Goal: Task Accomplishment & Management: Manage account settings

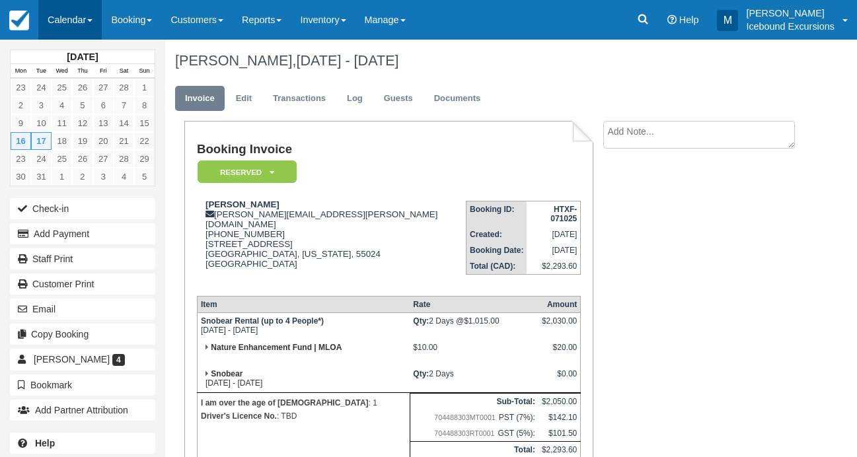
click at [70, 22] on link "Calendar" at bounding box center [69, 20] width 63 height 40
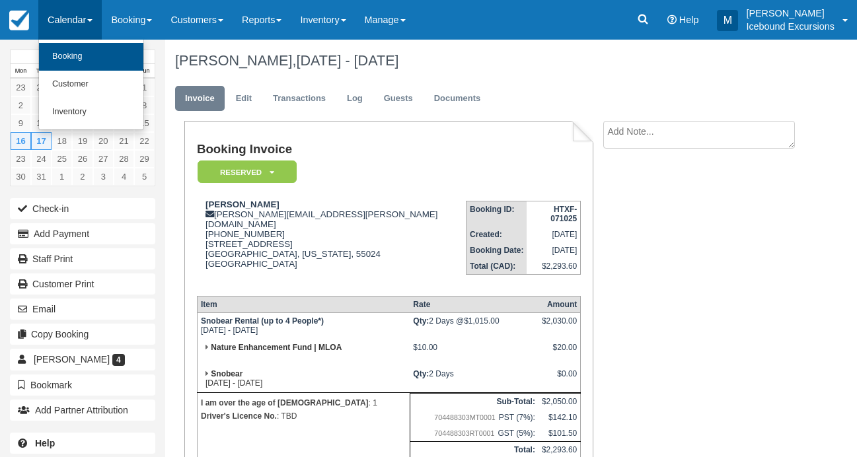
click at [79, 50] on link "Booking" at bounding box center [91, 57] width 104 height 28
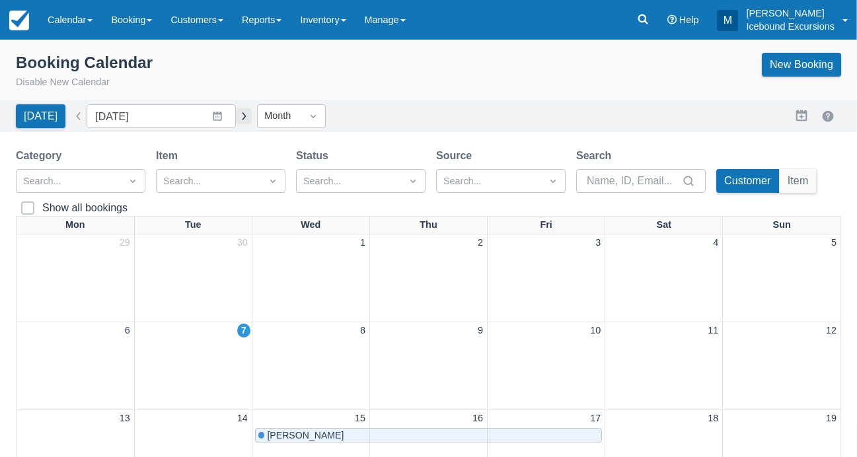
click at [236, 116] on button "button" at bounding box center [244, 116] width 16 height 16
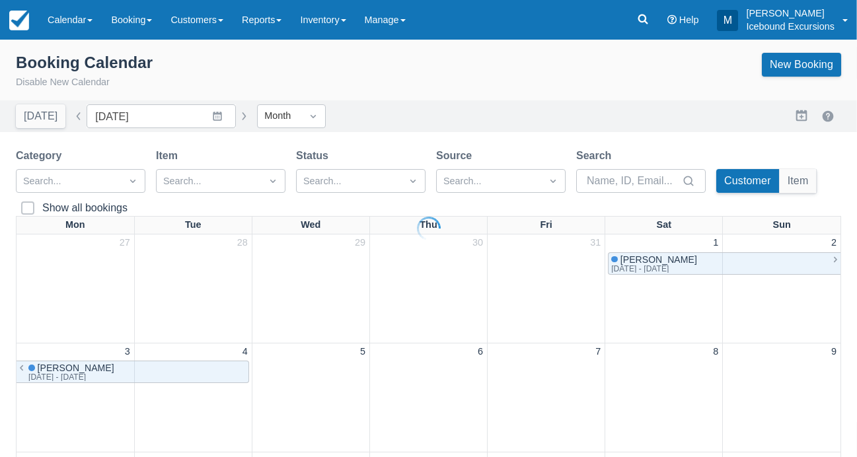
click at [236, 115] on button "button" at bounding box center [244, 116] width 16 height 16
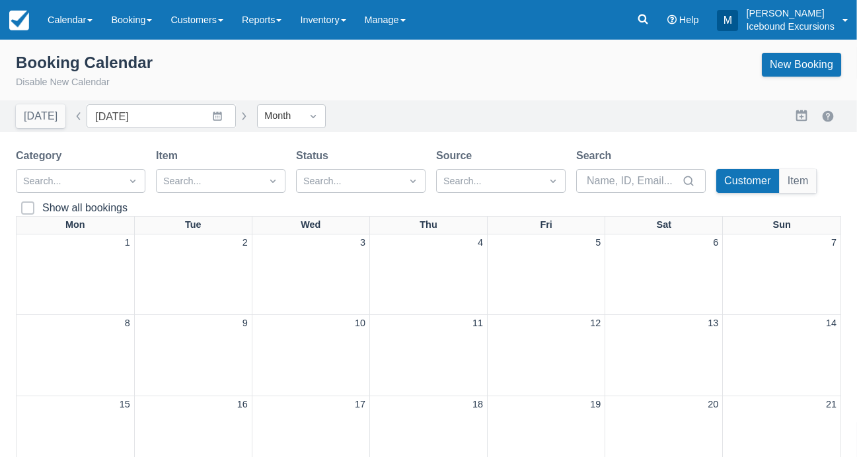
click at [236, 115] on button "button" at bounding box center [244, 116] width 16 height 16
type input "January 2026"
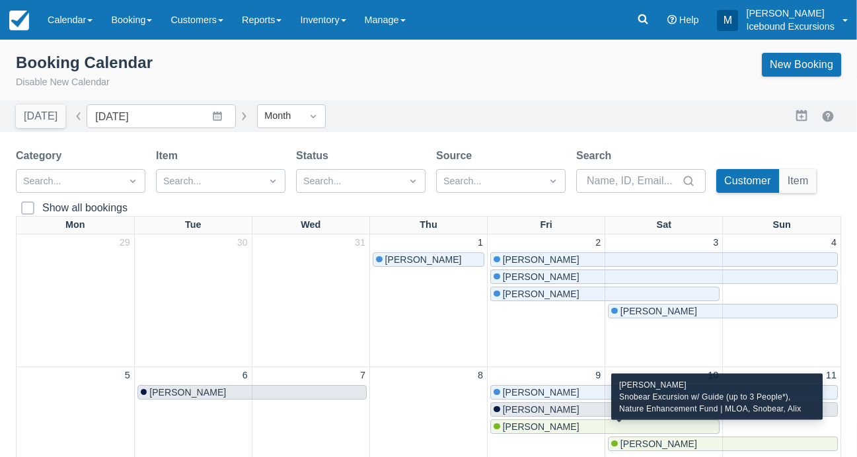
click at [634, 439] on span "Bob Bauer" at bounding box center [658, 444] width 77 height 11
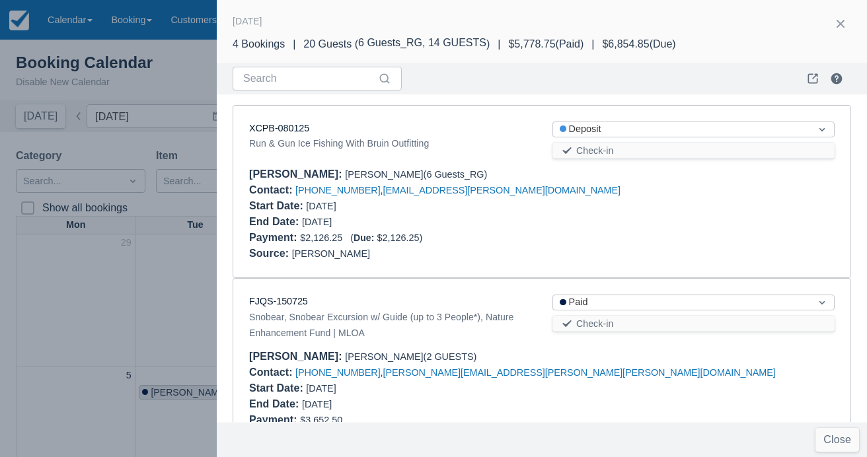
scroll to position [412, 0]
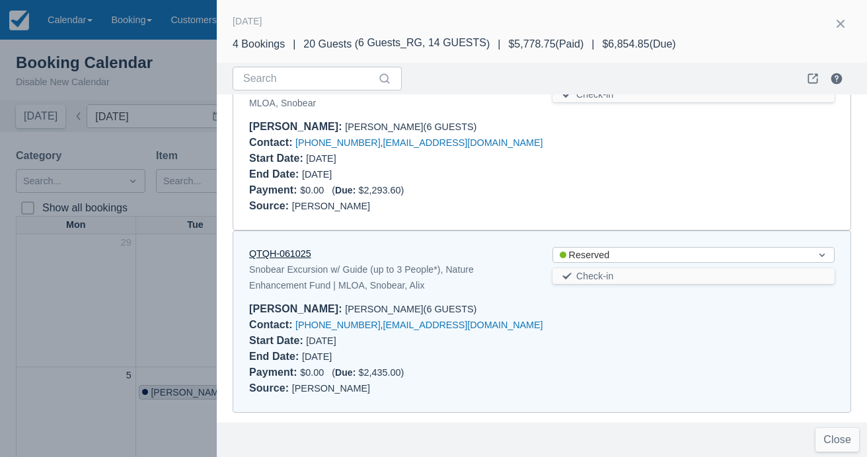
click at [275, 250] on link "QTQH-061025" at bounding box center [280, 253] width 62 height 11
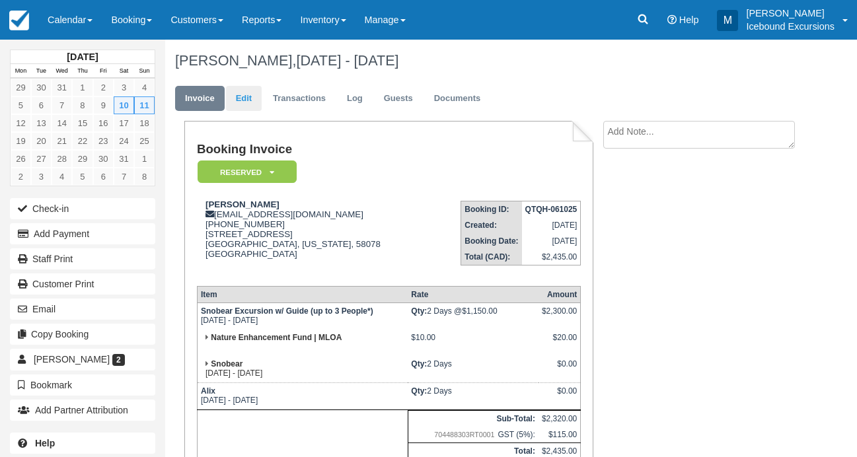
click at [234, 96] on link "Edit" at bounding box center [244, 99] width 36 height 26
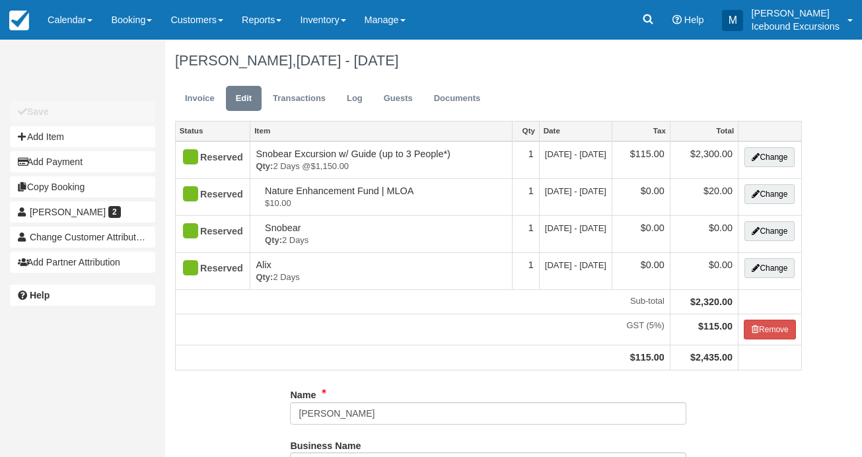
type input "[PHONE_NUMBER]"
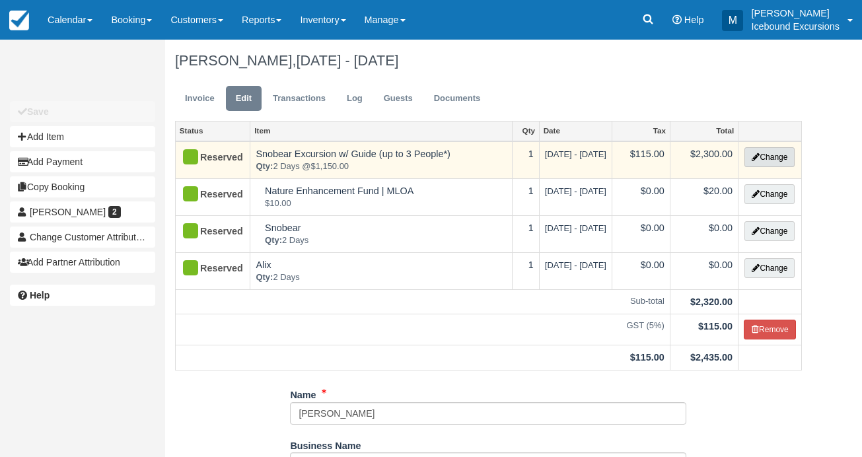
click at [770, 150] on button "Change" at bounding box center [769, 157] width 50 height 20
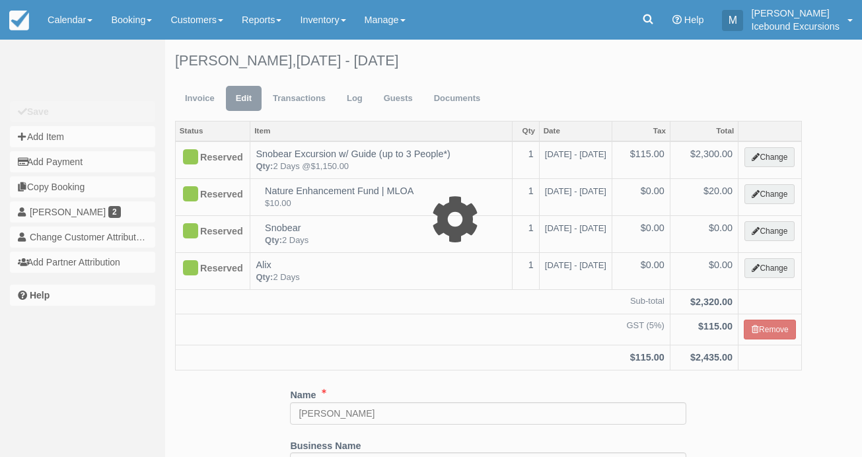
type input "2300.00"
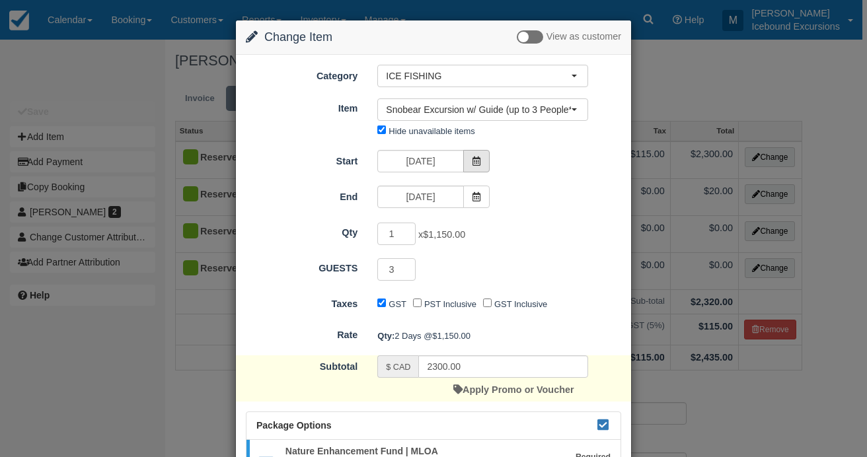
click at [476, 163] on icon at bounding box center [476, 161] width 9 height 9
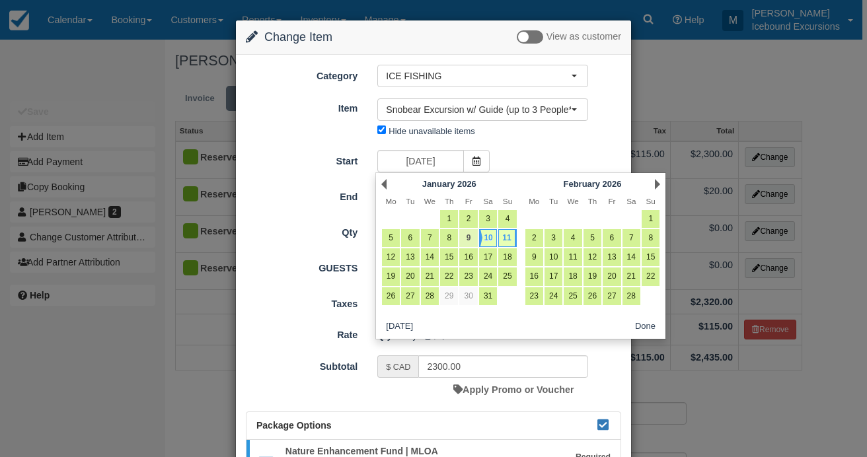
click at [469, 236] on link "9" at bounding box center [468, 238] width 18 height 18
type input "Fri 09 January 2026"
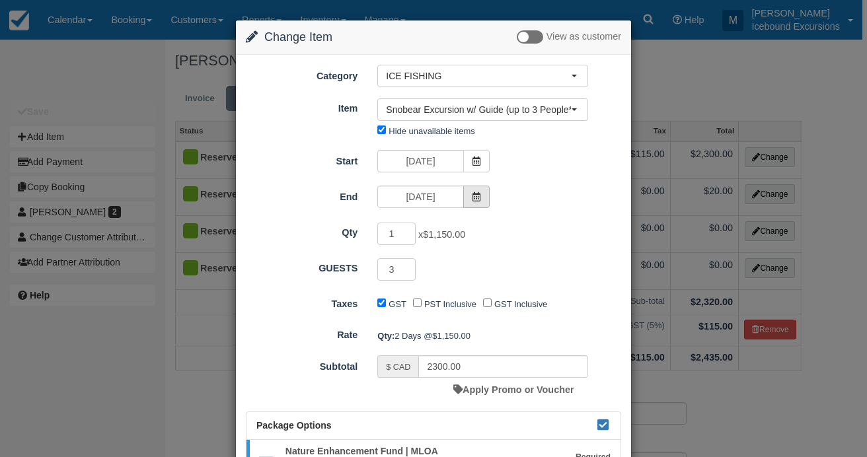
type input "3450.00"
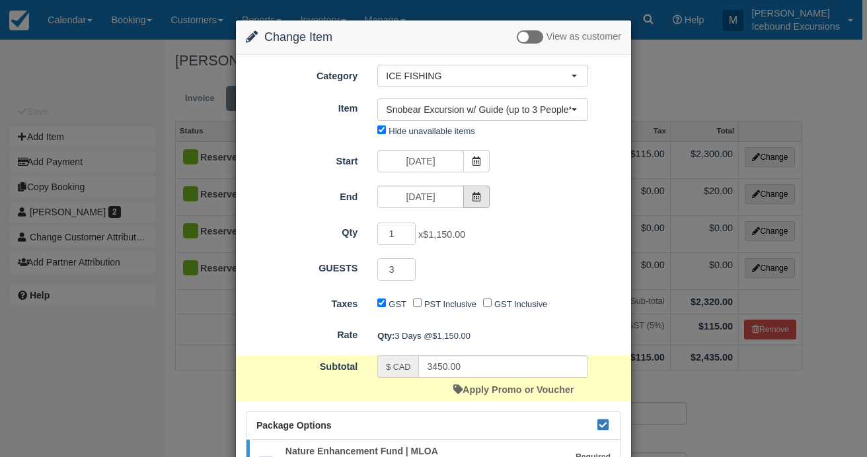
click at [475, 201] on icon at bounding box center [476, 196] width 9 height 9
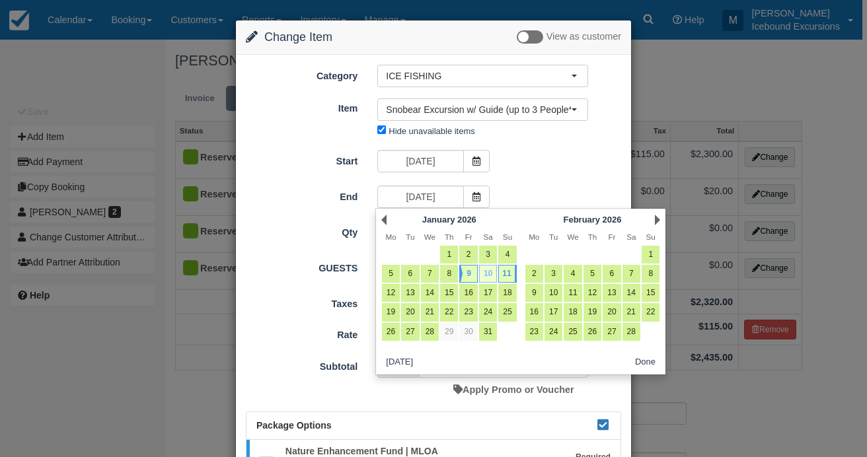
click at [486, 268] on link "10" at bounding box center [488, 274] width 18 height 18
type input "Sat 10 January 2026"
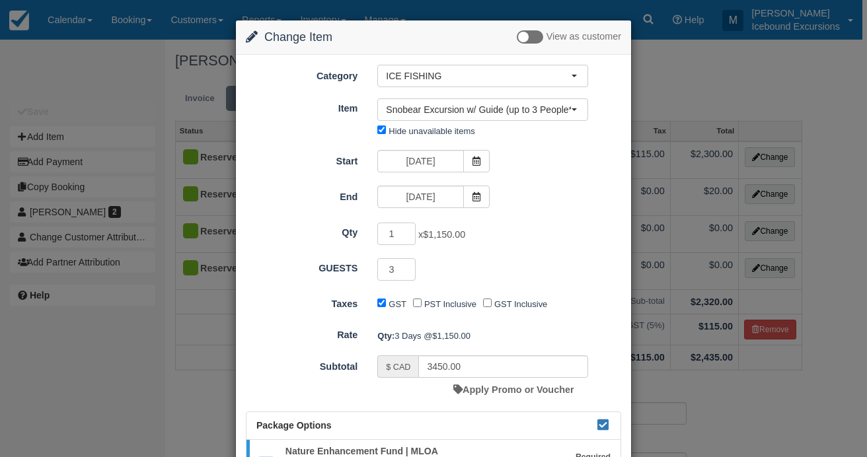
type input "2300.00"
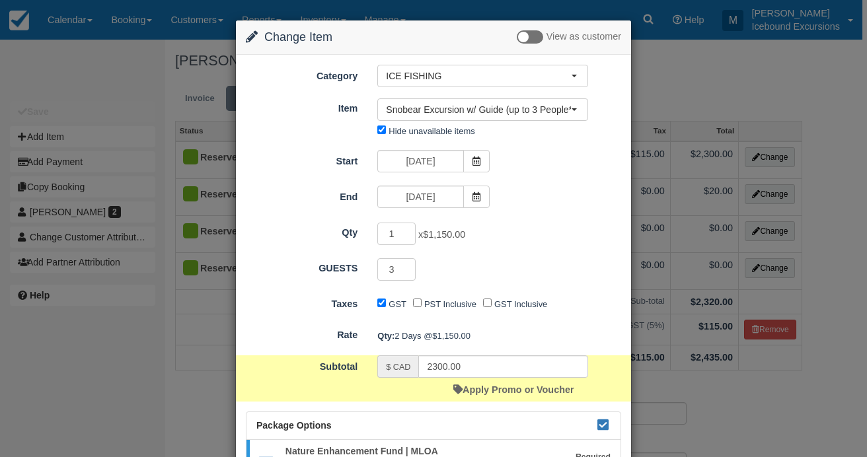
scroll to position [221, 0]
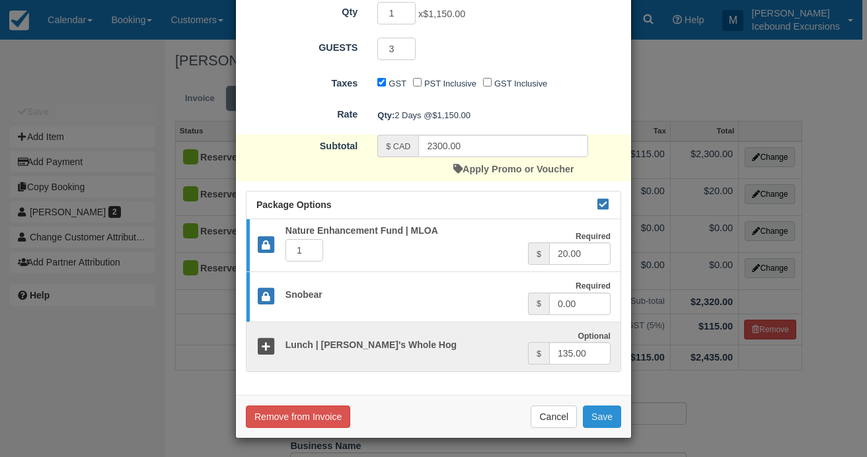
click at [602, 415] on button "Save" at bounding box center [602, 417] width 38 height 22
checkbox input "false"
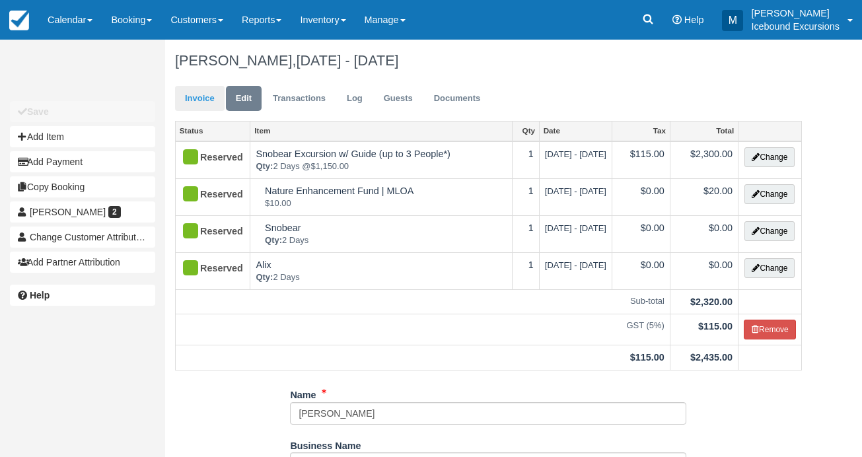
click at [200, 96] on link "Invoice" at bounding box center [200, 99] width 50 height 26
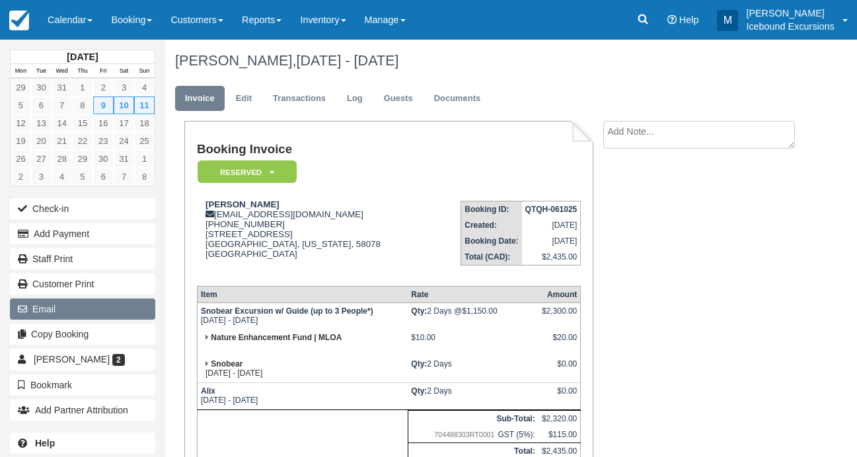
click at [29, 305] on icon "button" at bounding box center [25, 309] width 15 height 9
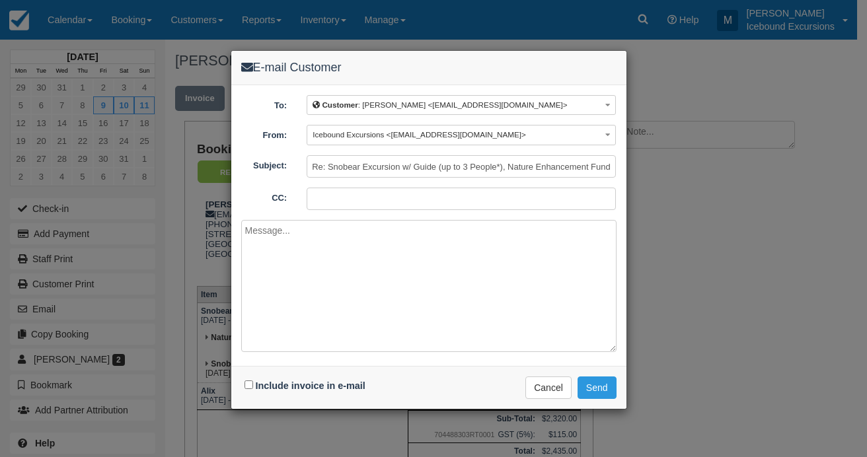
click at [330, 200] on input "CC:" at bounding box center [461, 199] width 309 height 22
type input "matt@icebound.ca"
click at [276, 229] on textarea at bounding box center [428, 286] width 375 height 132
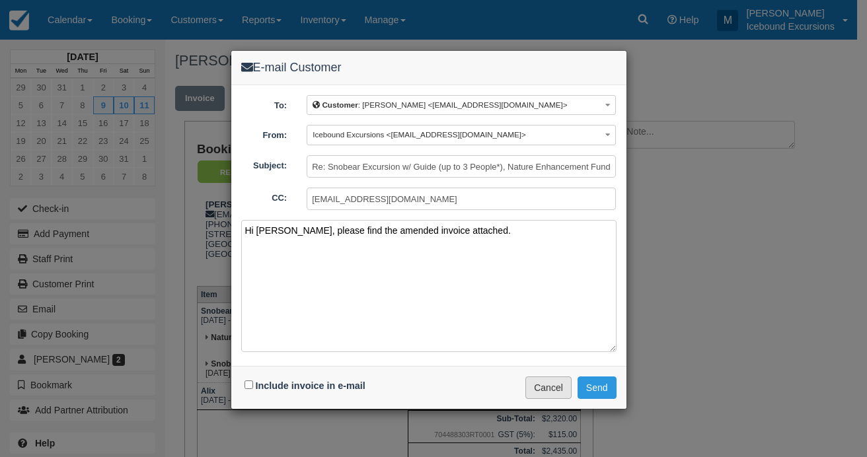
type textarea "Hi Bob, please find the amended invoice attached."
click at [548, 380] on button "Cancel" at bounding box center [548, 388] width 46 height 22
click at [559, 392] on button "Cancel" at bounding box center [548, 388] width 46 height 22
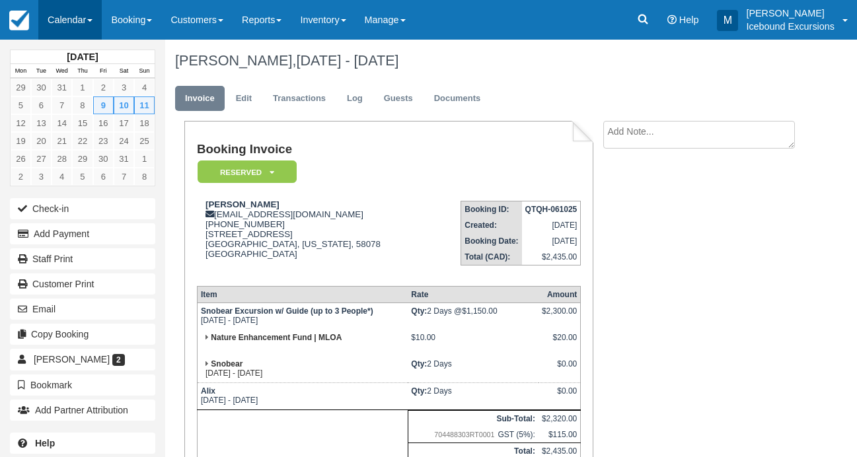
click at [59, 21] on link "Calendar" at bounding box center [69, 20] width 63 height 40
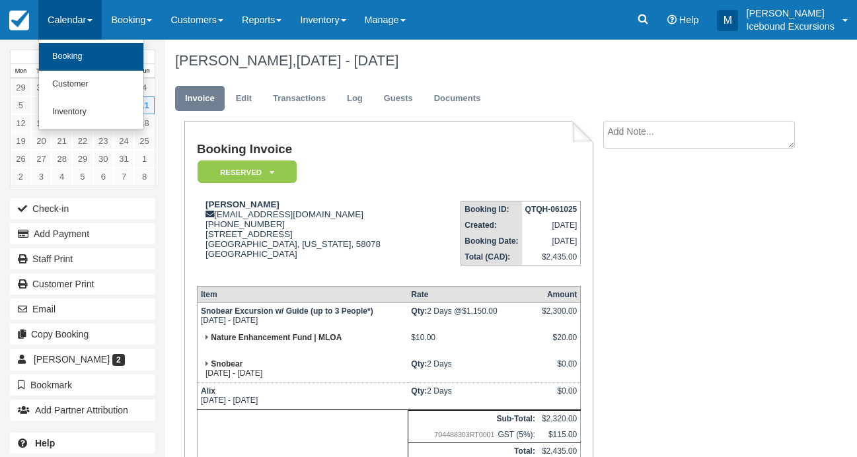
click at [81, 62] on link "Booking" at bounding box center [91, 57] width 104 height 28
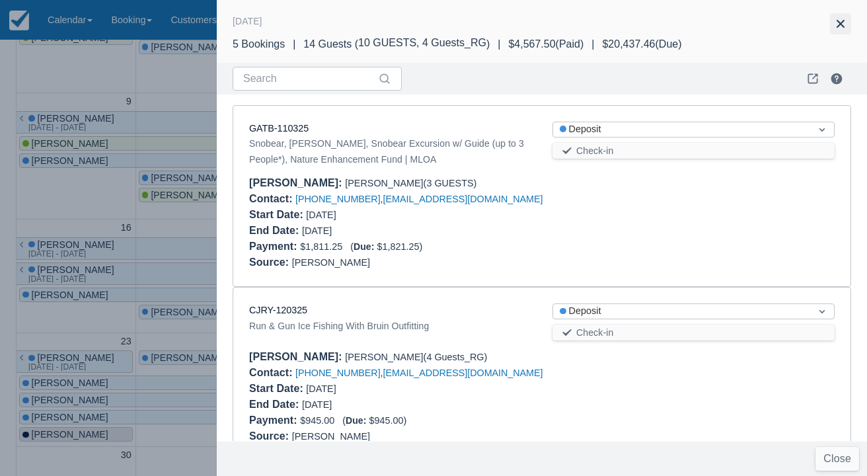
click at [838, 25] on button "button" at bounding box center [840, 23] width 21 height 21
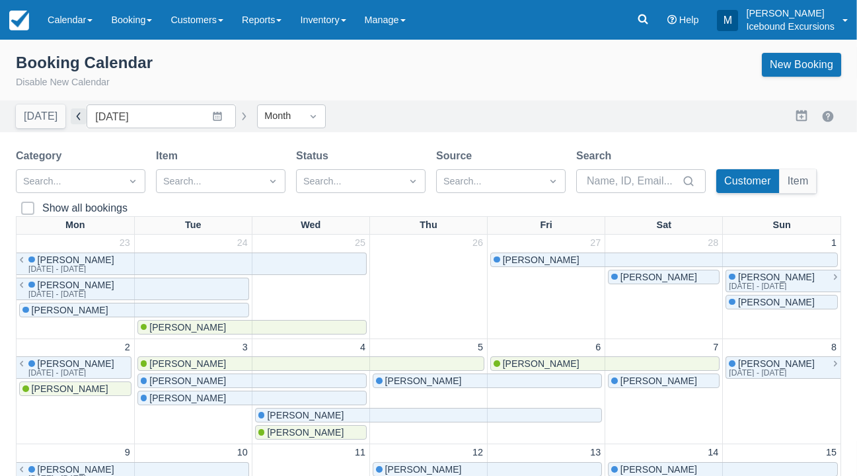
click at [79, 120] on button "button" at bounding box center [79, 116] width 16 height 16
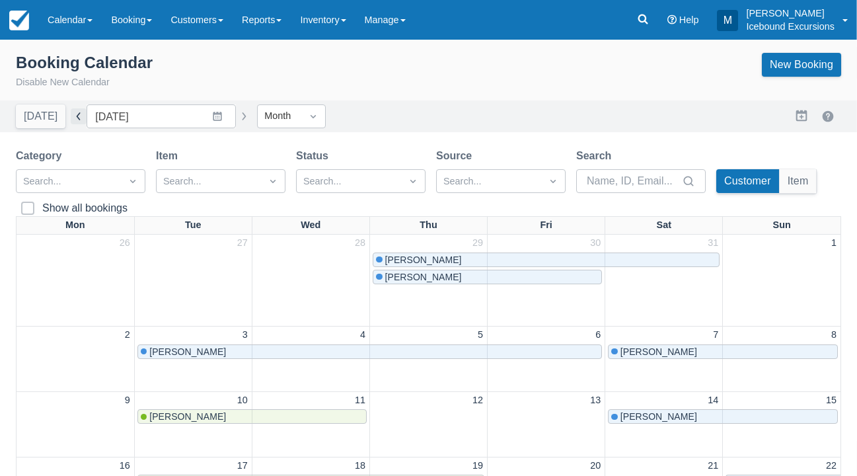
click at [79, 120] on button "button" at bounding box center [79, 116] width 16 height 16
type input "January 2026"
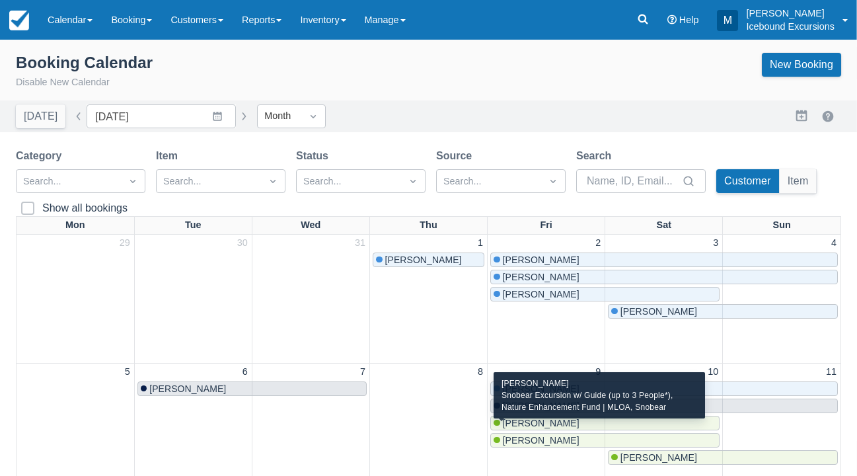
click at [551, 435] on div "[PERSON_NAME]" at bounding box center [604, 440] width 223 height 11
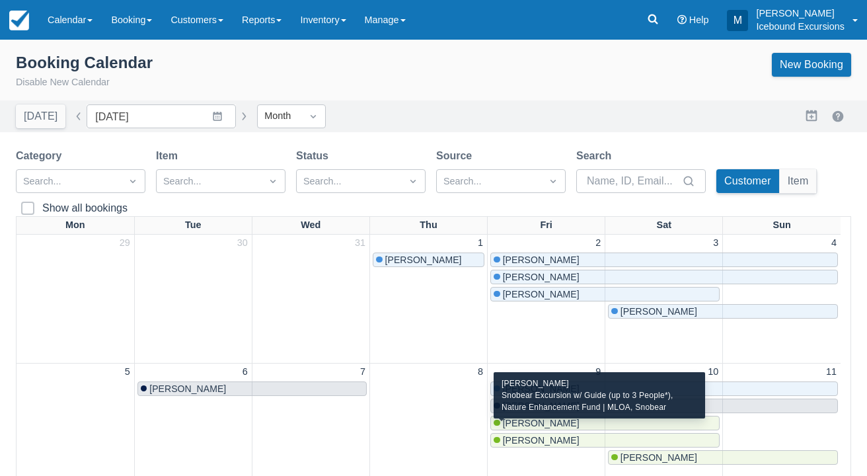
scroll to position [393, 0]
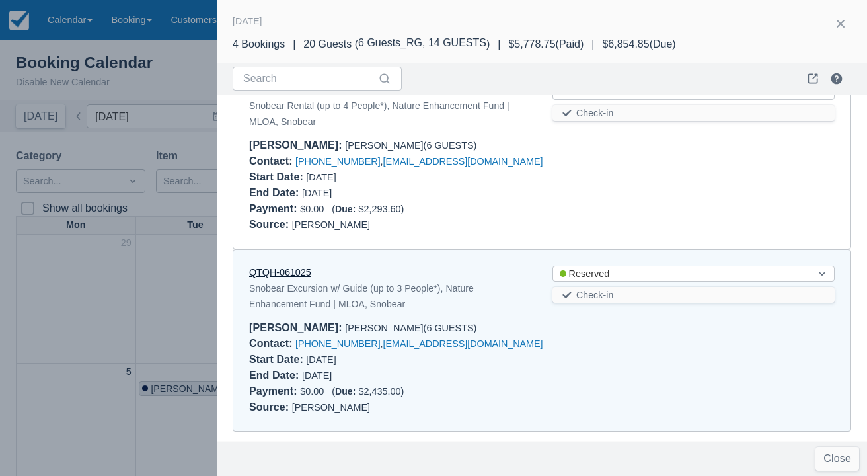
click at [272, 268] on link "QTQH-061025" at bounding box center [280, 272] width 62 height 11
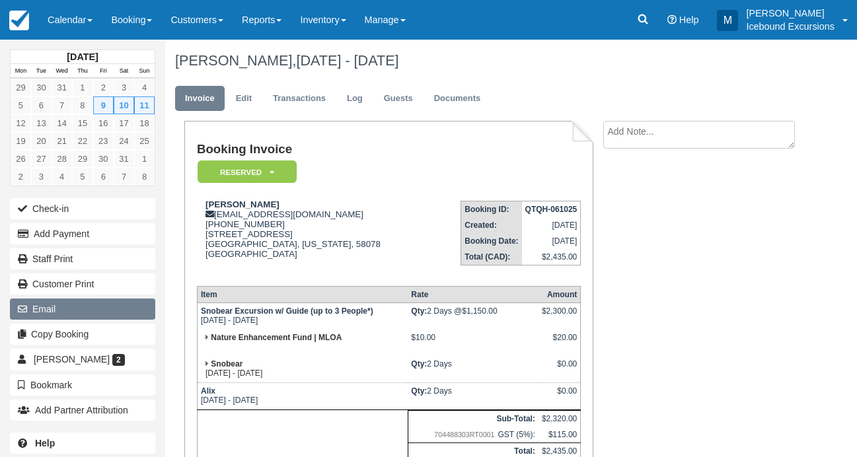
click at [44, 307] on button "Email" at bounding box center [82, 309] width 145 height 21
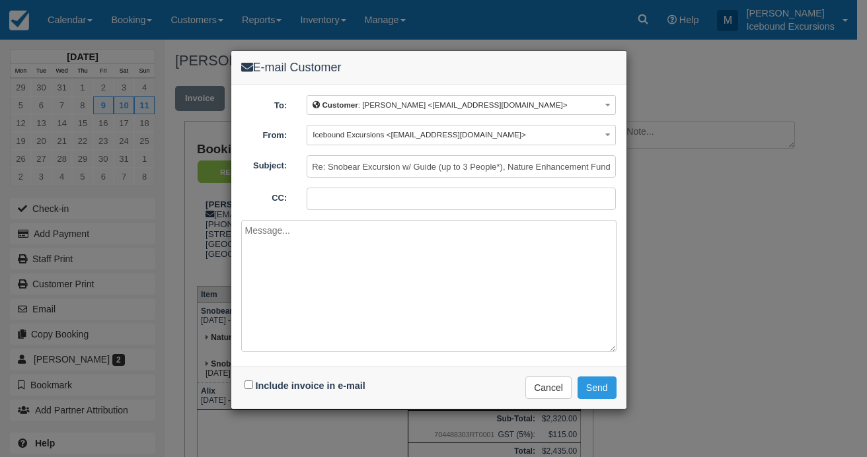
click at [313, 196] on input "CC:" at bounding box center [461, 199] width 309 height 22
type input "[EMAIL_ADDRESS][DOMAIN_NAME]"
click at [310, 221] on textarea at bounding box center [428, 286] width 375 height 132
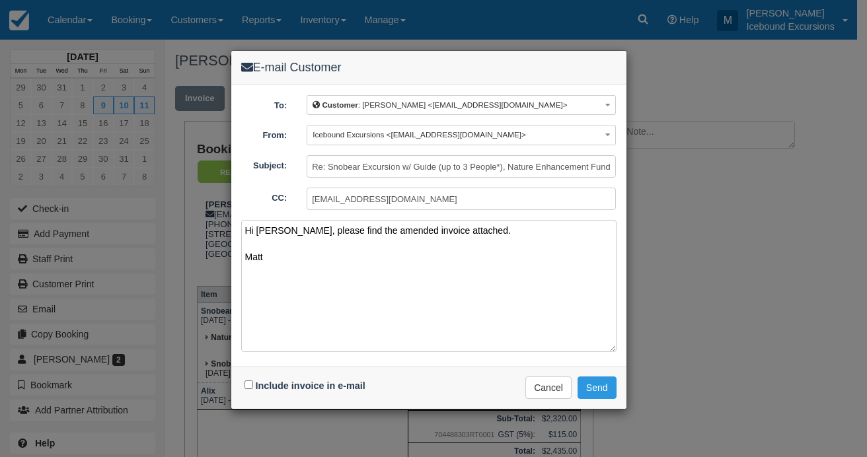
type textarea "Hi Bob, please find the amended invoice attached. Matt"
click at [247, 382] on input "Include invoice in e-mail" at bounding box center [248, 384] width 9 height 9
checkbox input "true"
click at [603, 385] on button "Send" at bounding box center [596, 388] width 39 height 22
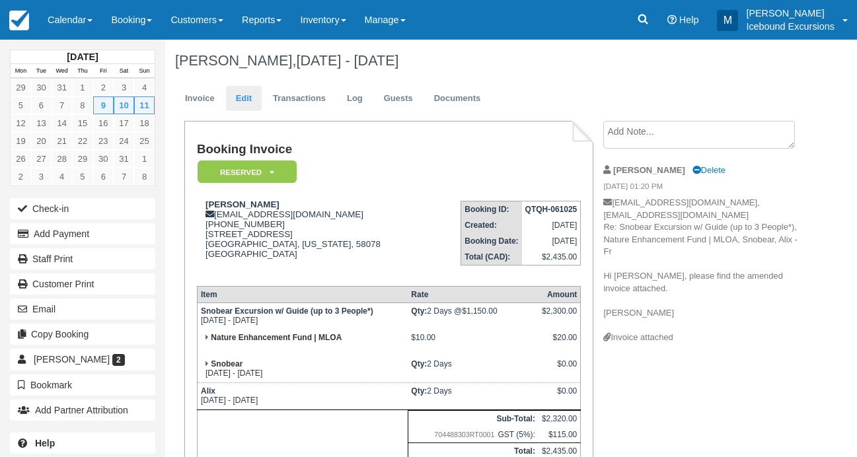
click at [248, 102] on link "Edit" at bounding box center [244, 99] width 36 height 26
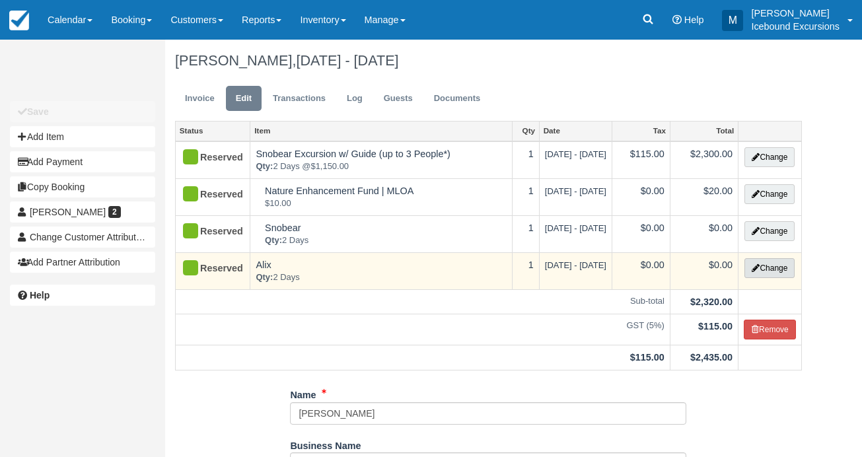
click at [781, 266] on button "Change" at bounding box center [769, 268] width 50 height 20
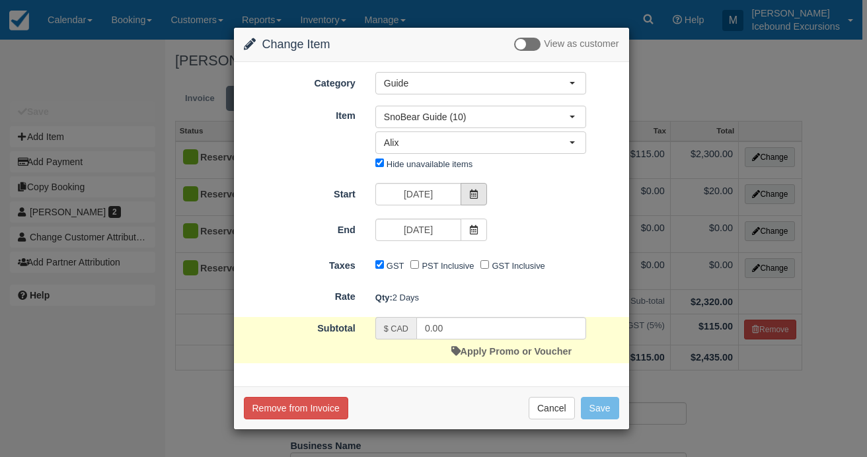
click at [476, 194] on icon at bounding box center [473, 194] width 9 height 9
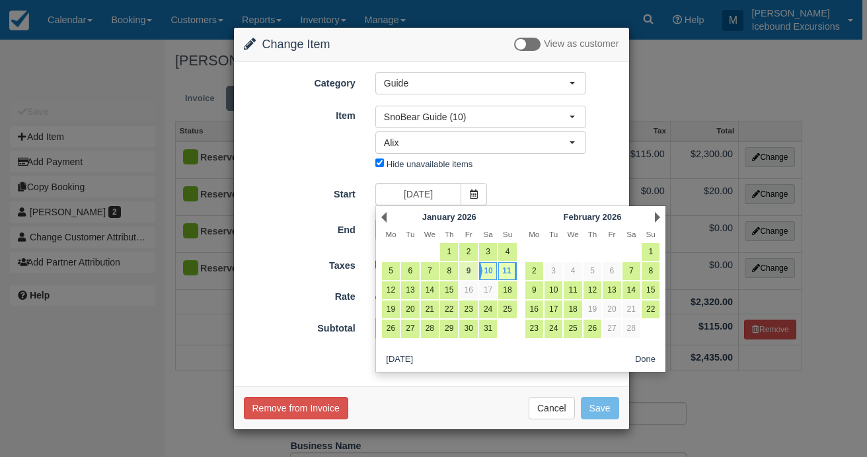
click at [470, 275] on link "9" at bounding box center [468, 271] width 18 height 18
type input "Fri 09 January 2026"
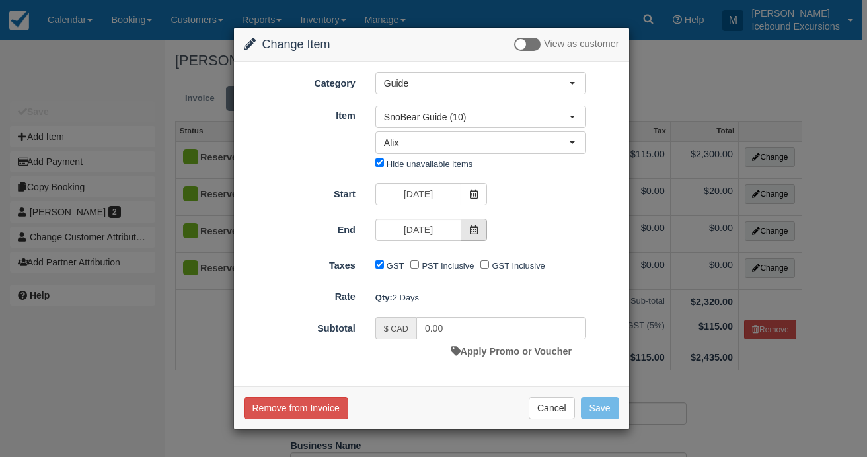
click at [471, 238] on span at bounding box center [473, 230] width 26 height 22
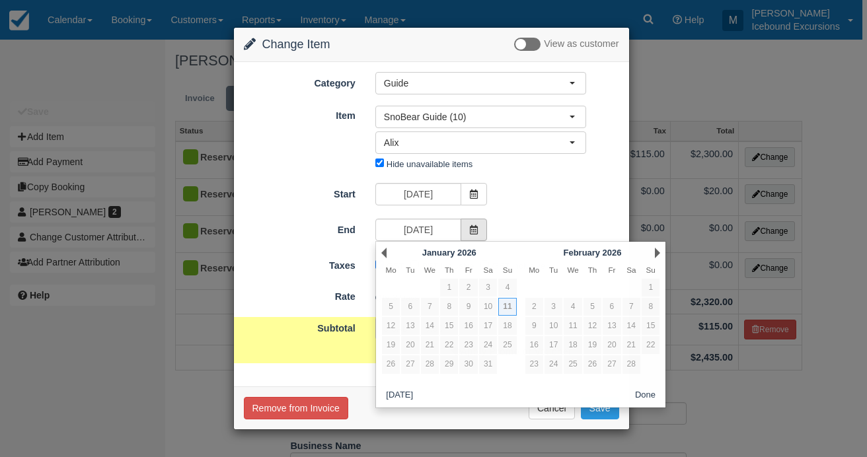
click at [474, 234] on icon at bounding box center [473, 229] width 9 height 9
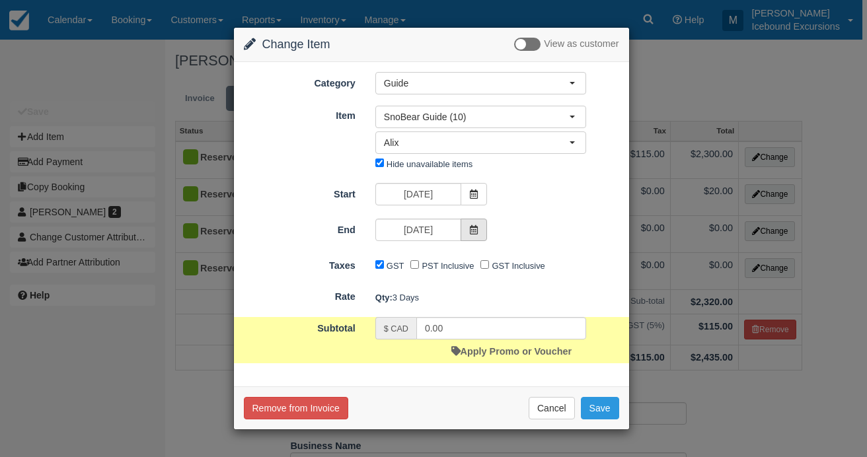
click at [474, 234] on icon at bounding box center [473, 229] width 9 height 9
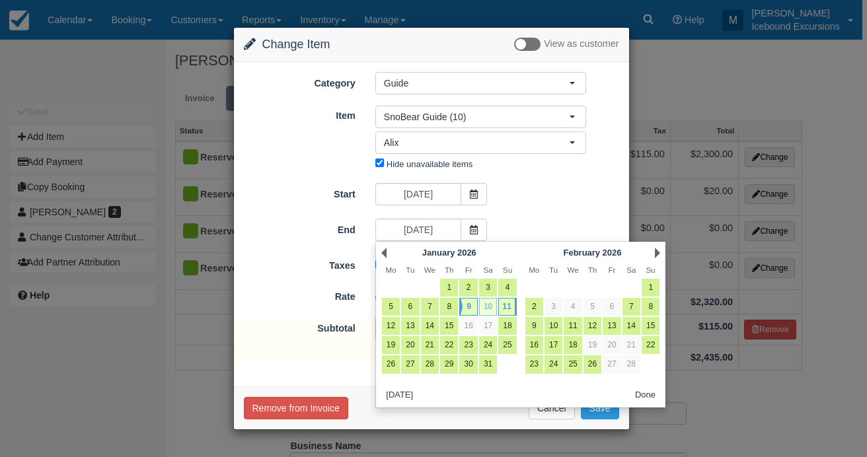
click at [487, 305] on link "10" at bounding box center [488, 307] width 18 height 18
type input "Sat 10 January 2026"
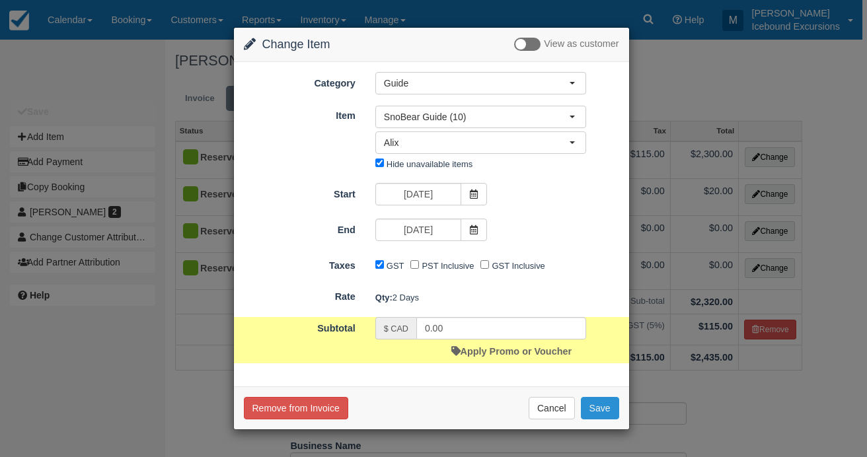
click at [604, 410] on button "Save" at bounding box center [600, 408] width 38 height 22
checkbox input "false"
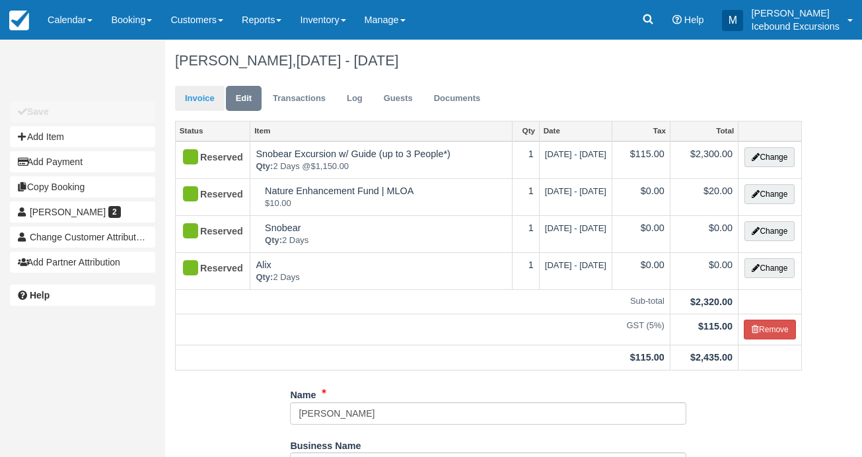
click at [198, 102] on link "Invoice" at bounding box center [200, 99] width 50 height 26
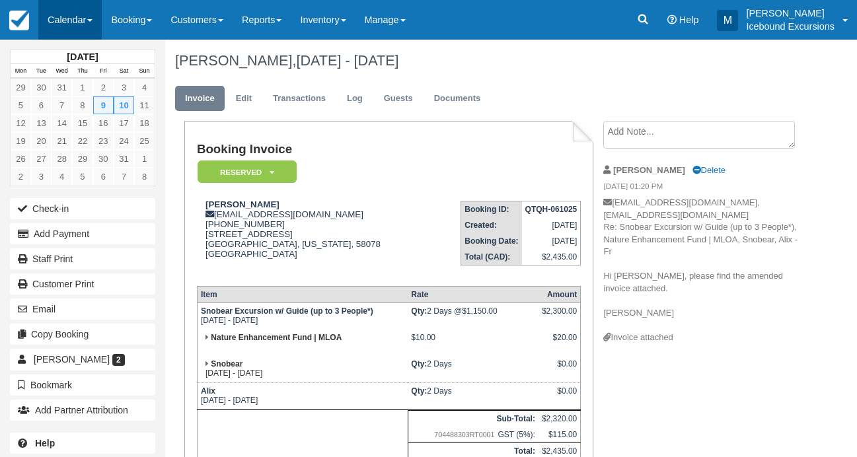
click at [59, 28] on link "Calendar" at bounding box center [69, 20] width 63 height 40
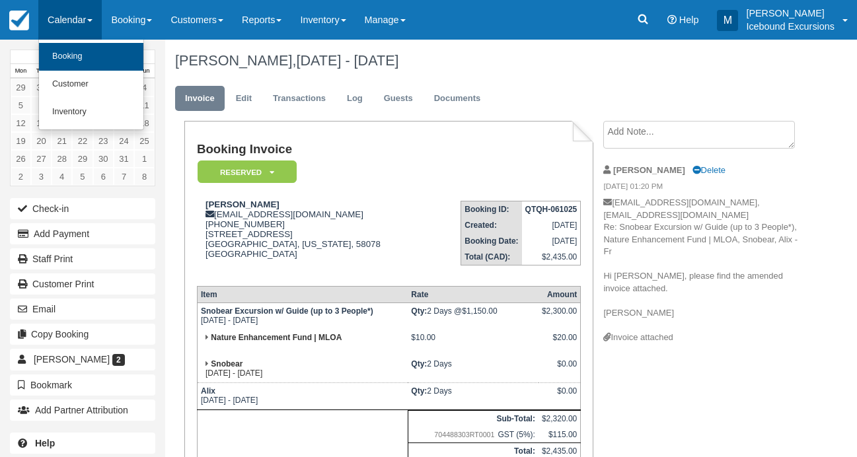
click at [101, 56] on link "Booking" at bounding box center [91, 57] width 104 height 28
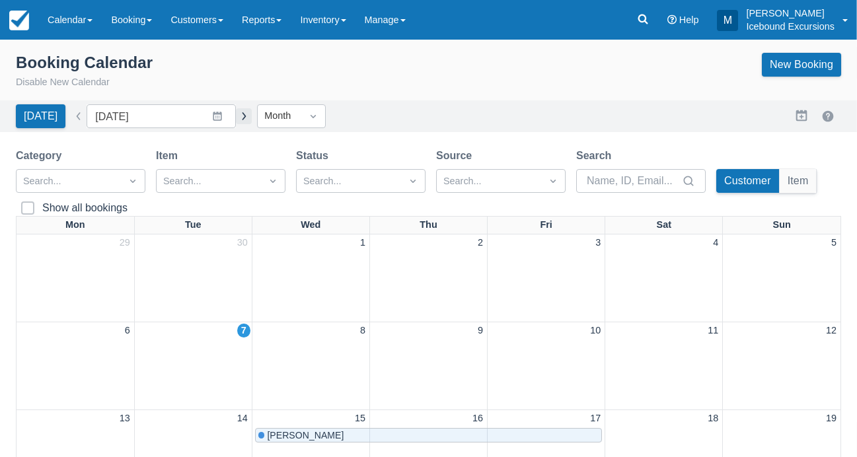
click at [236, 116] on button "button" at bounding box center [244, 116] width 16 height 16
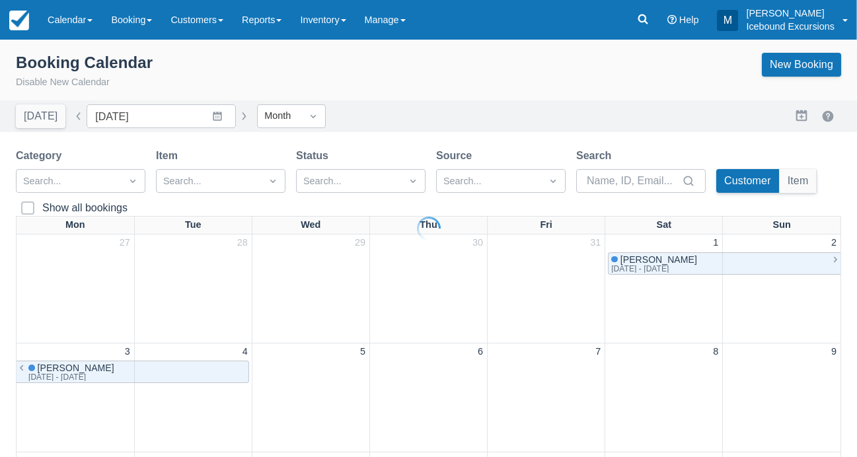
click at [225, 117] on div at bounding box center [428, 228] width 857 height 457
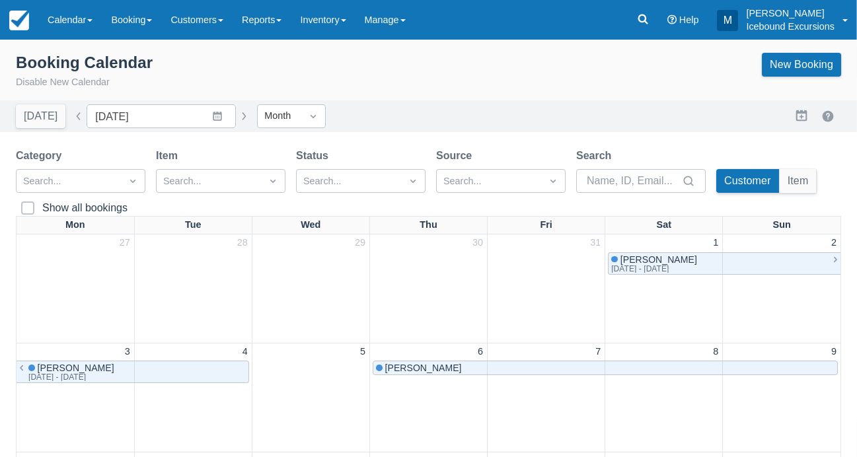
click at [236, 117] on button "button" at bounding box center [244, 116] width 16 height 16
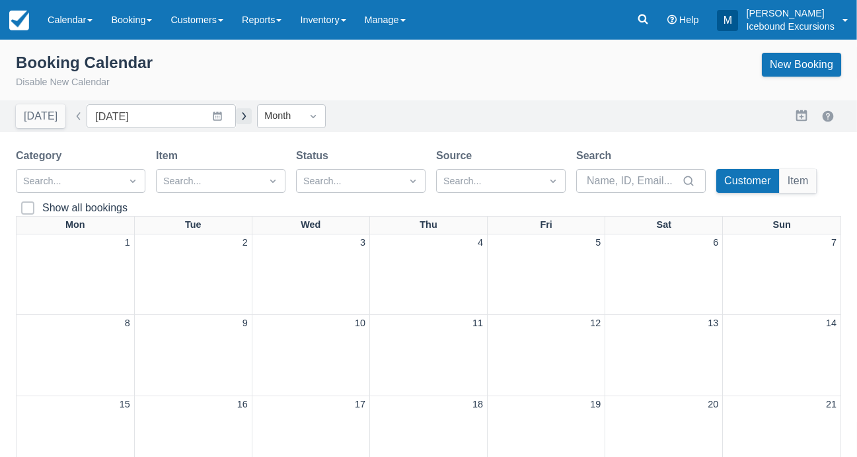
click at [236, 117] on button "button" at bounding box center [244, 116] width 16 height 16
type input "[DATE]"
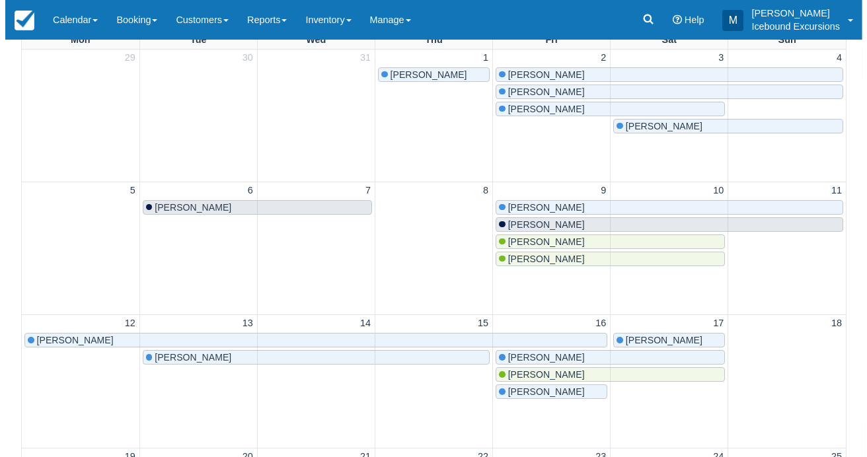
scroll to position [183, 0]
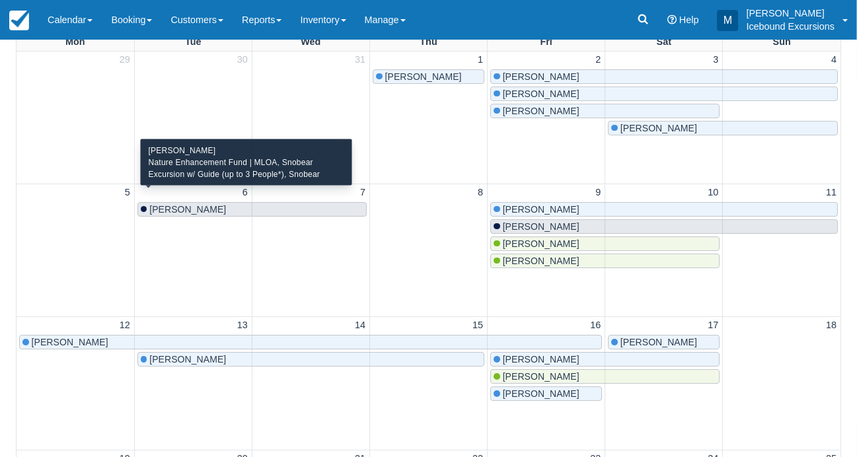
click at [285, 204] on div "[PERSON_NAME]" at bounding box center [252, 209] width 223 height 11
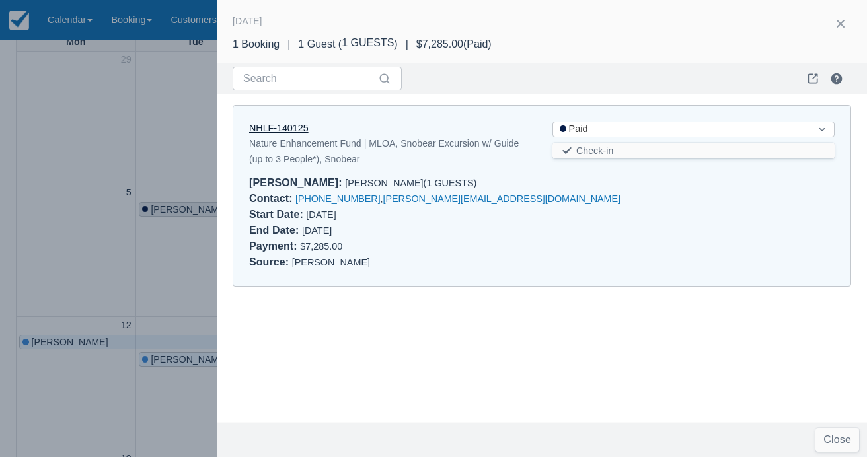
click at [266, 126] on link "NHLF-140125" at bounding box center [278, 128] width 59 height 11
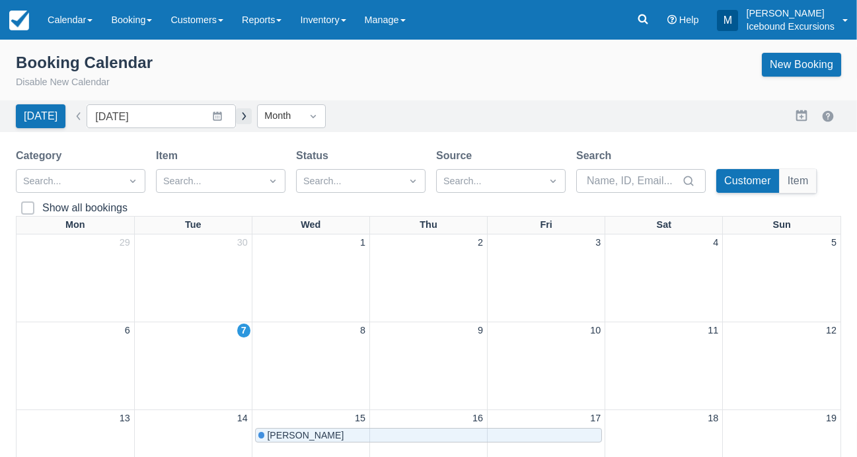
click at [236, 118] on button "button" at bounding box center [244, 116] width 16 height 16
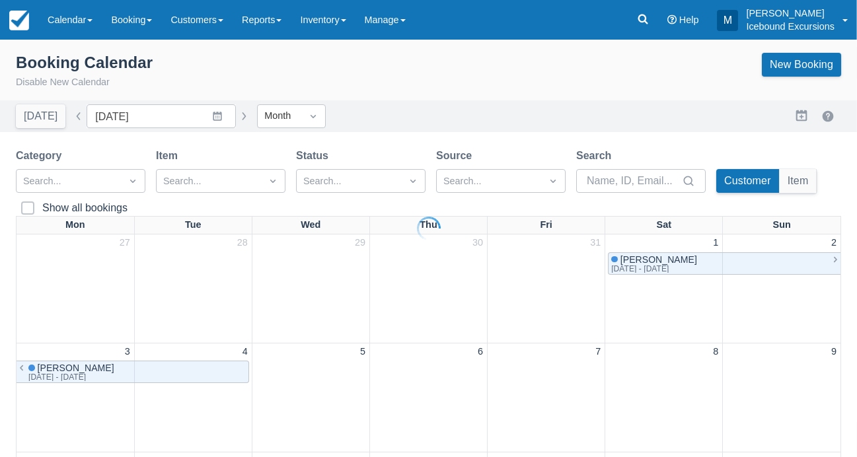
click at [224, 118] on div "Booking Calendar Disable New Calendar New Booking [DATE] Date [DATE] Navigate f…" at bounding box center [428, 434] width 857 height 788
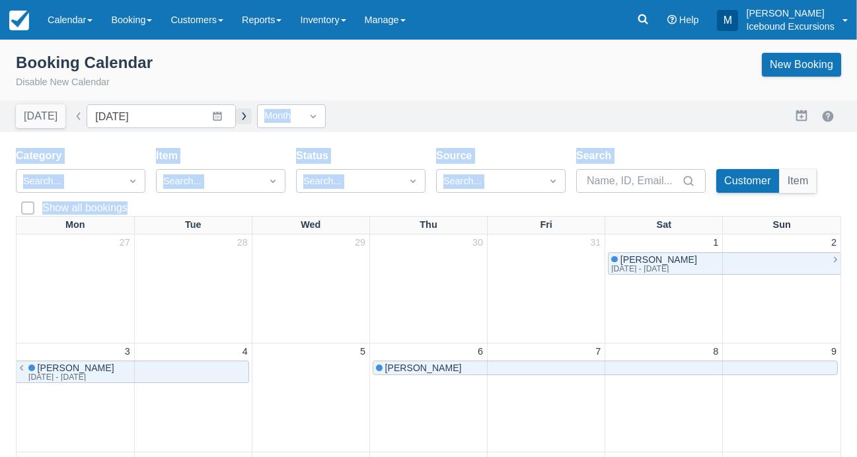
click at [236, 115] on button "button" at bounding box center [244, 116] width 16 height 16
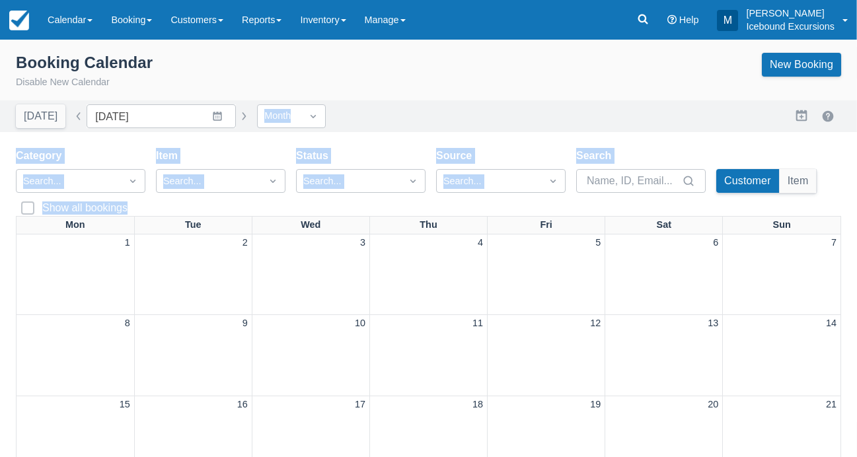
click at [236, 114] on button "button" at bounding box center [244, 116] width 16 height 16
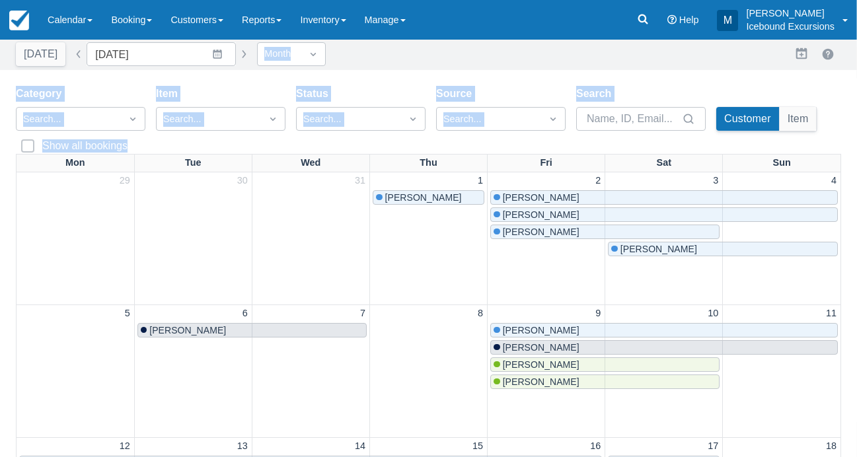
scroll to position [59, 0]
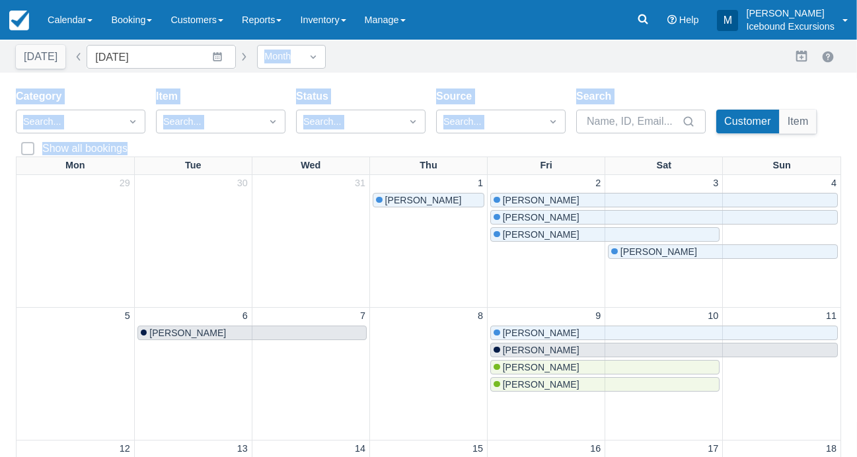
click at [481, 57] on div "[DATE] Date [DATE] Navigate forward to interact with the calendar and select a …" at bounding box center [428, 57] width 825 height 24
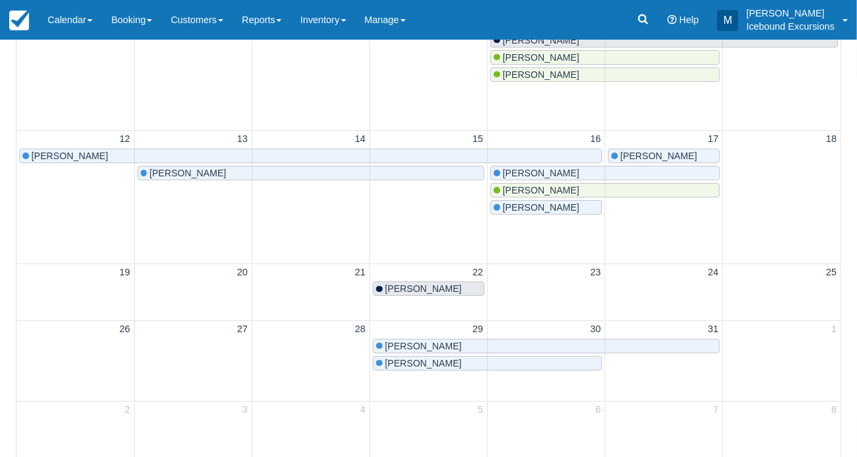
scroll to position [0, 0]
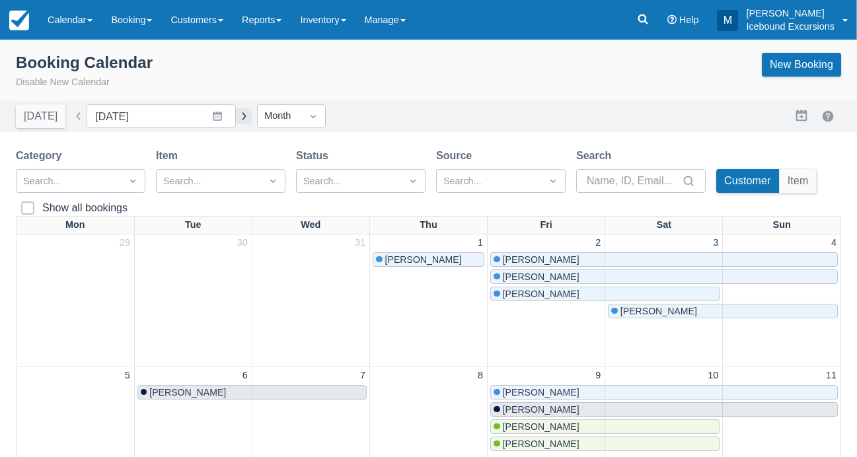
click at [236, 118] on button "button" at bounding box center [244, 116] width 16 height 16
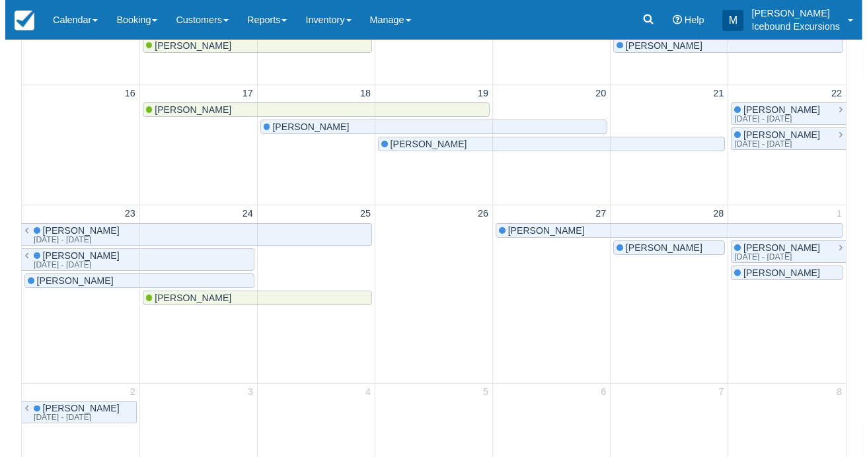
scroll to position [349, 0]
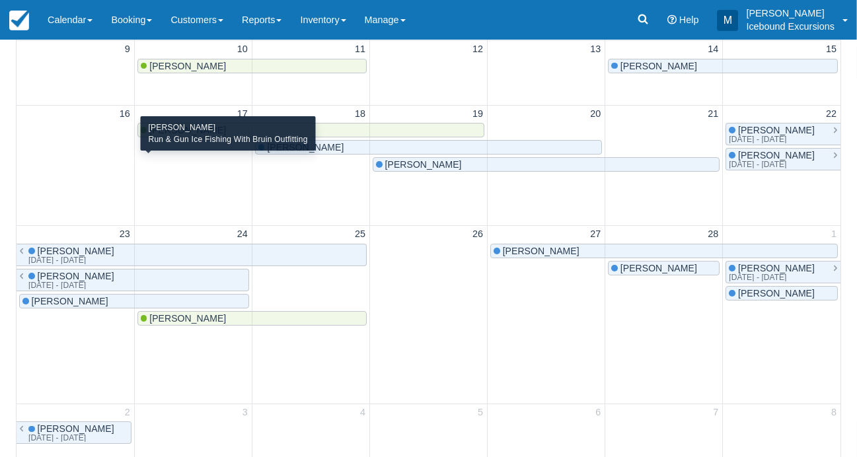
click at [347, 135] on div "[PERSON_NAME]" at bounding box center [311, 130] width 340 height 11
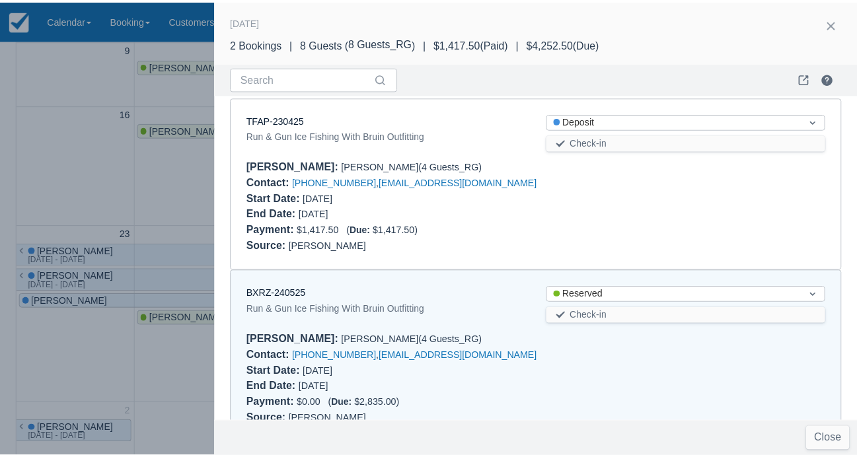
scroll to position [0, 0]
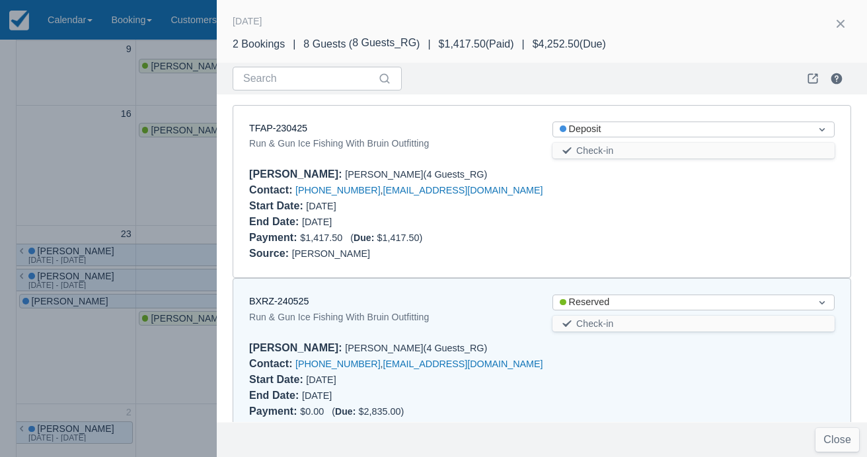
click at [75, 204] on div at bounding box center [433, 228] width 867 height 457
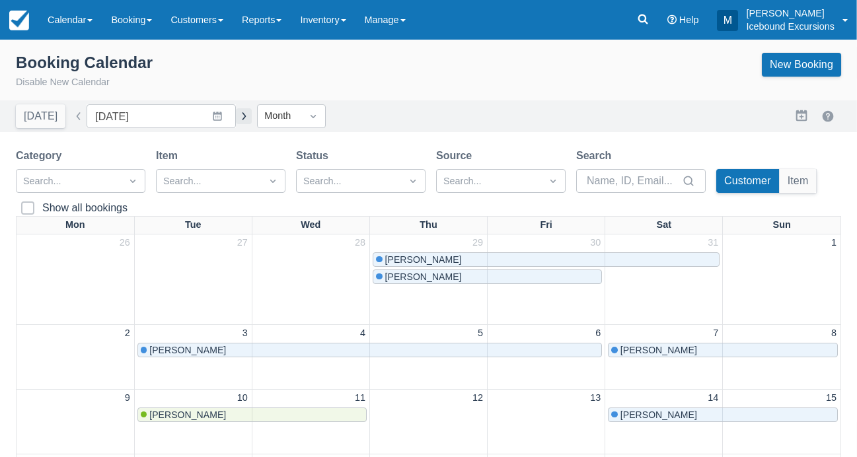
click at [236, 118] on button "button" at bounding box center [244, 116] width 16 height 16
type input "[DATE]"
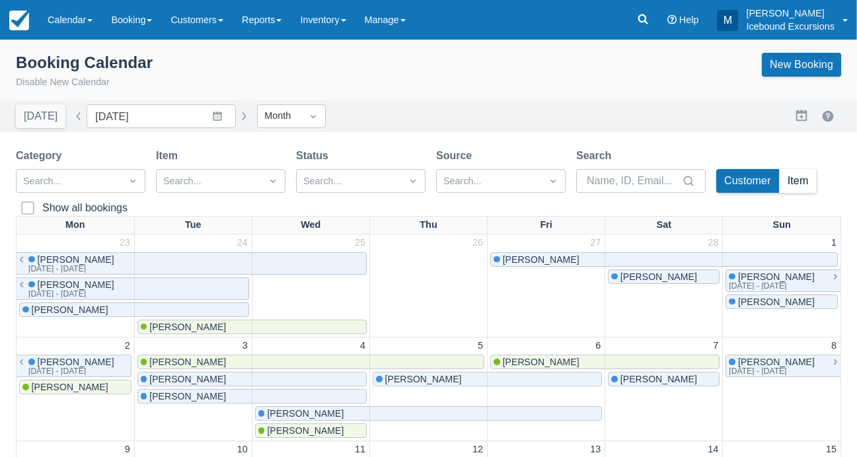
click at [800, 185] on button "Item" at bounding box center [797, 181] width 37 height 24
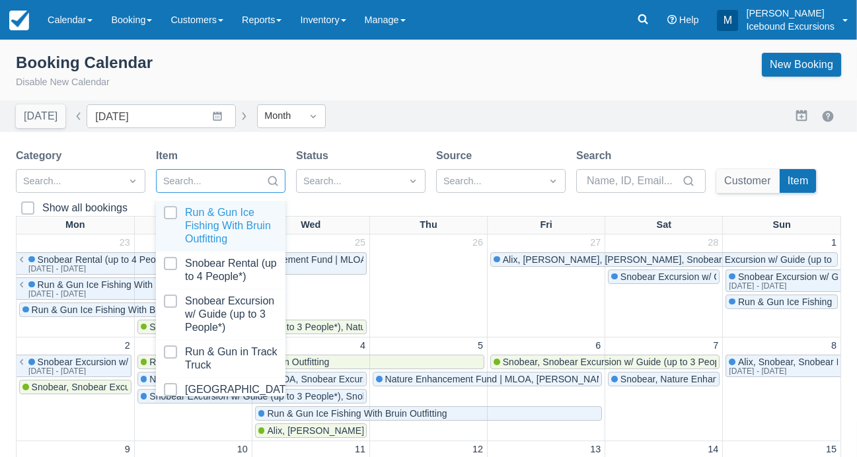
click at [171, 218] on div at bounding box center [221, 226] width 114 height 40
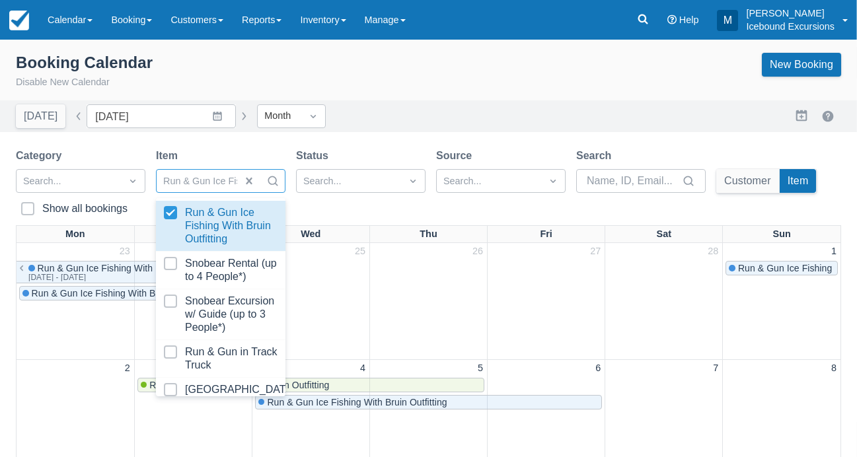
click at [371, 127] on div "[DATE] Date [DATE] Navigate forward to interact with the calendar and select a …" at bounding box center [428, 116] width 825 height 24
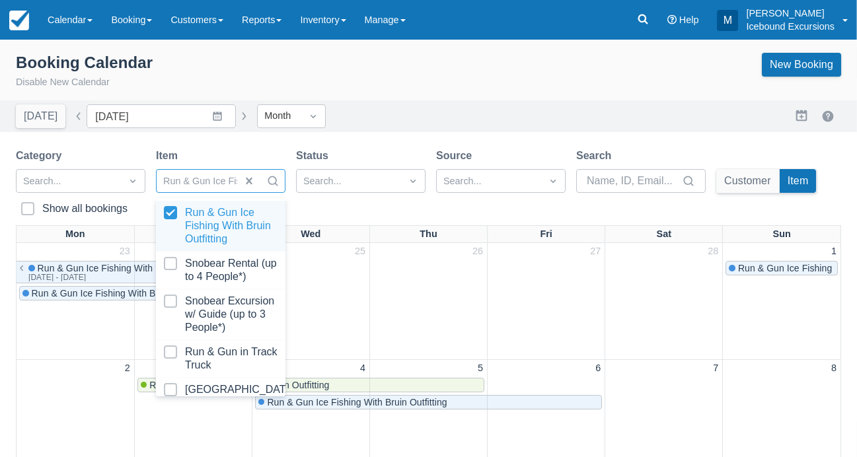
click at [212, 217] on div at bounding box center [221, 226] width 114 height 40
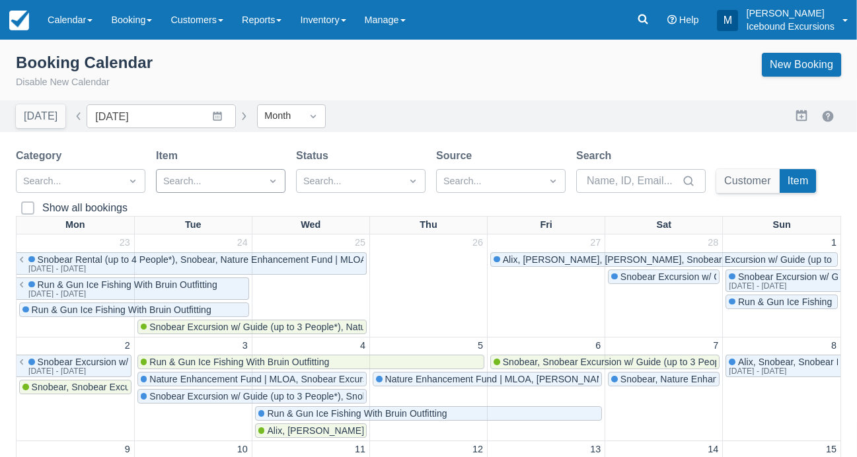
click at [551, 92] on div "Booking Calendar Disable New Calendar New Booking" at bounding box center [428, 74] width 857 height 53
click at [774, 186] on button "Customer" at bounding box center [747, 181] width 63 height 24
